Goal: Task Accomplishment & Management: Manage account settings

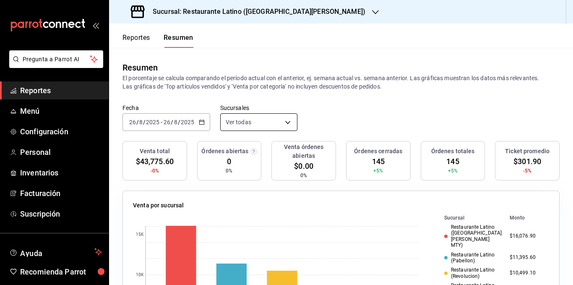
click at [252, 117] on body "Pregunta a Parrot AI Reportes Menú Configuración Personal Inventarios Facturaci…" at bounding box center [286, 142] width 573 height 285
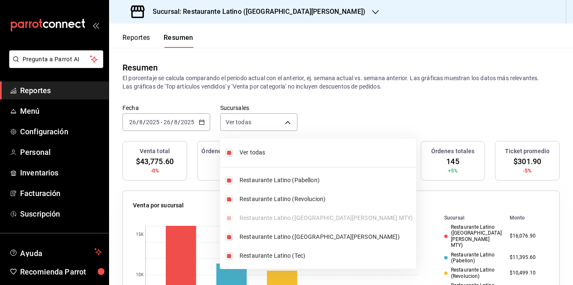
click at [254, 153] on span "Ver todas" at bounding box center [325, 152] width 173 height 9
type input "[object Object]"
checkbox input "false"
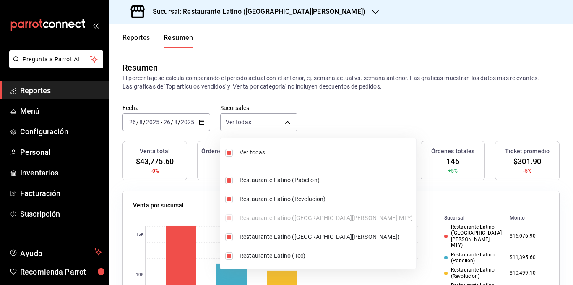
checkbox input "false"
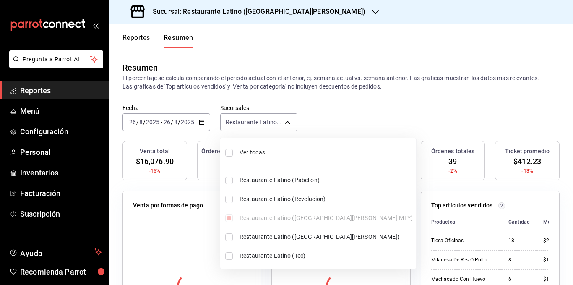
click at [254, 153] on span "Ver todas" at bounding box center [325, 152] width 173 height 9
type input "[object Object],[object Object],[object Object],[object Object],[object Object]"
checkbox input "true"
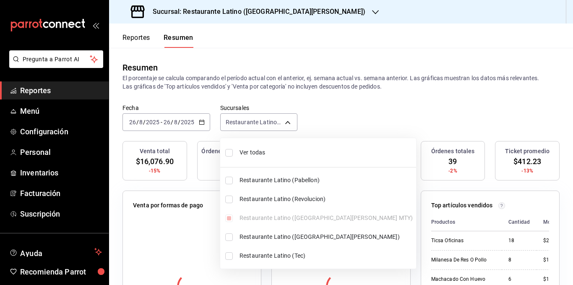
checkbox input "true"
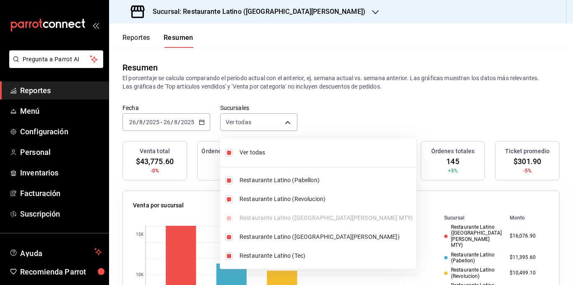
click at [265, 88] on div at bounding box center [286, 142] width 573 height 285
